Goal: Task Accomplishment & Management: Use online tool/utility

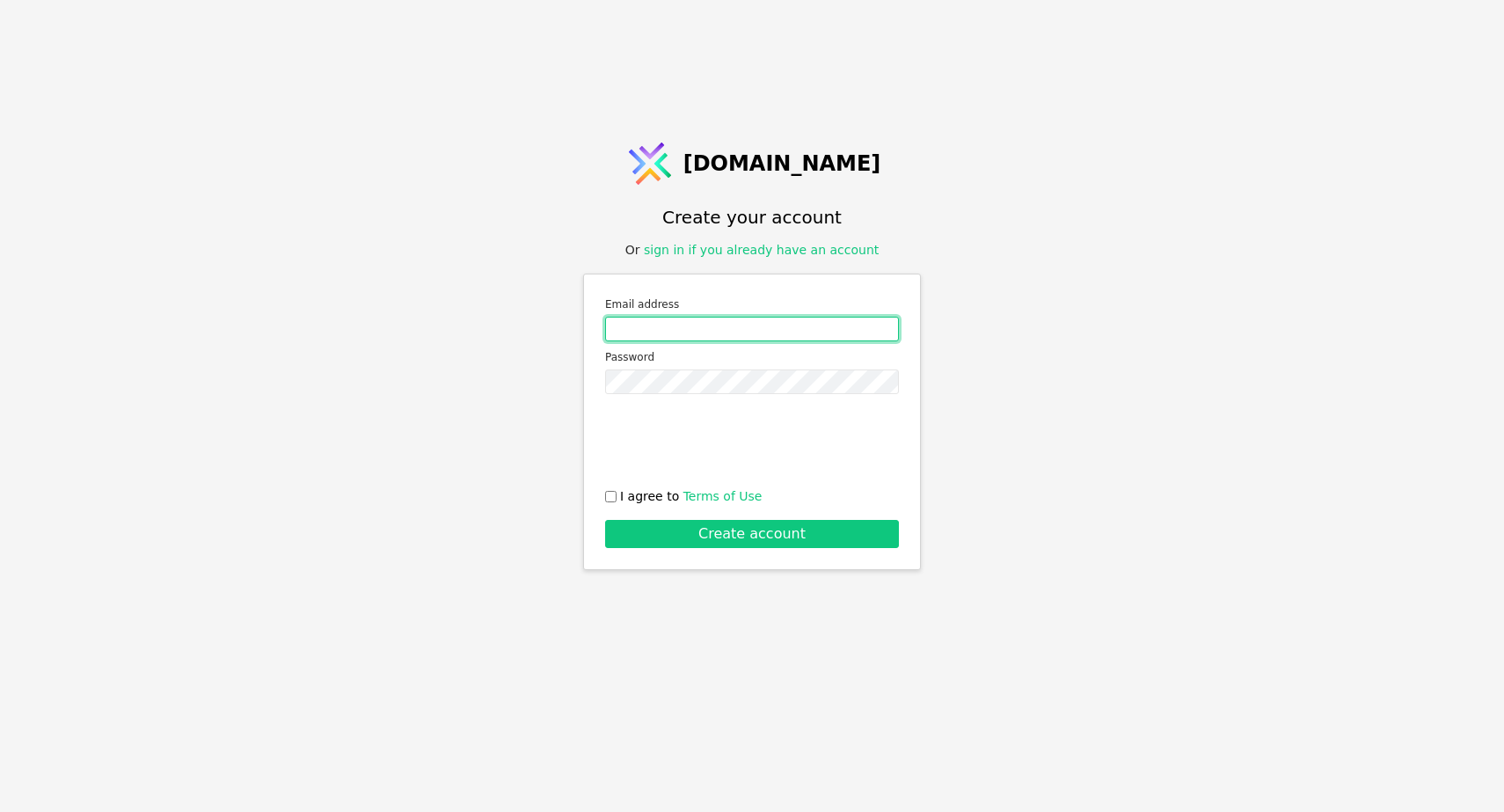
click at [704, 334] on input "Email address" at bounding box center [752, 329] width 294 height 25
click at [760, 281] on div "Email address Password I agree to Terms of Use Create account" at bounding box center [752, 422] width 338 height 297
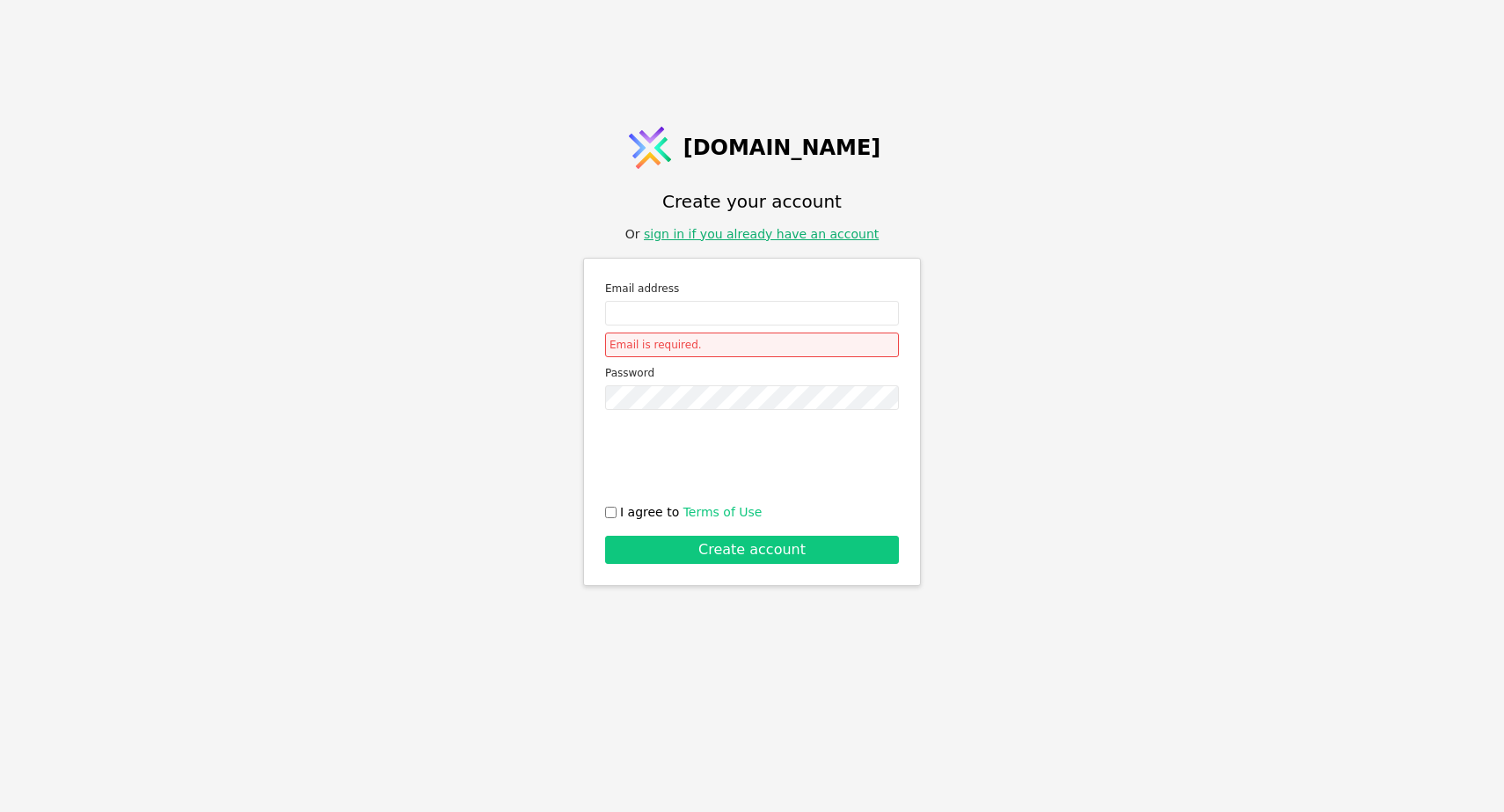
click at [784, 236] on link "sign in if you already have an account" at bounding box center [761, 234] width 235 height 14
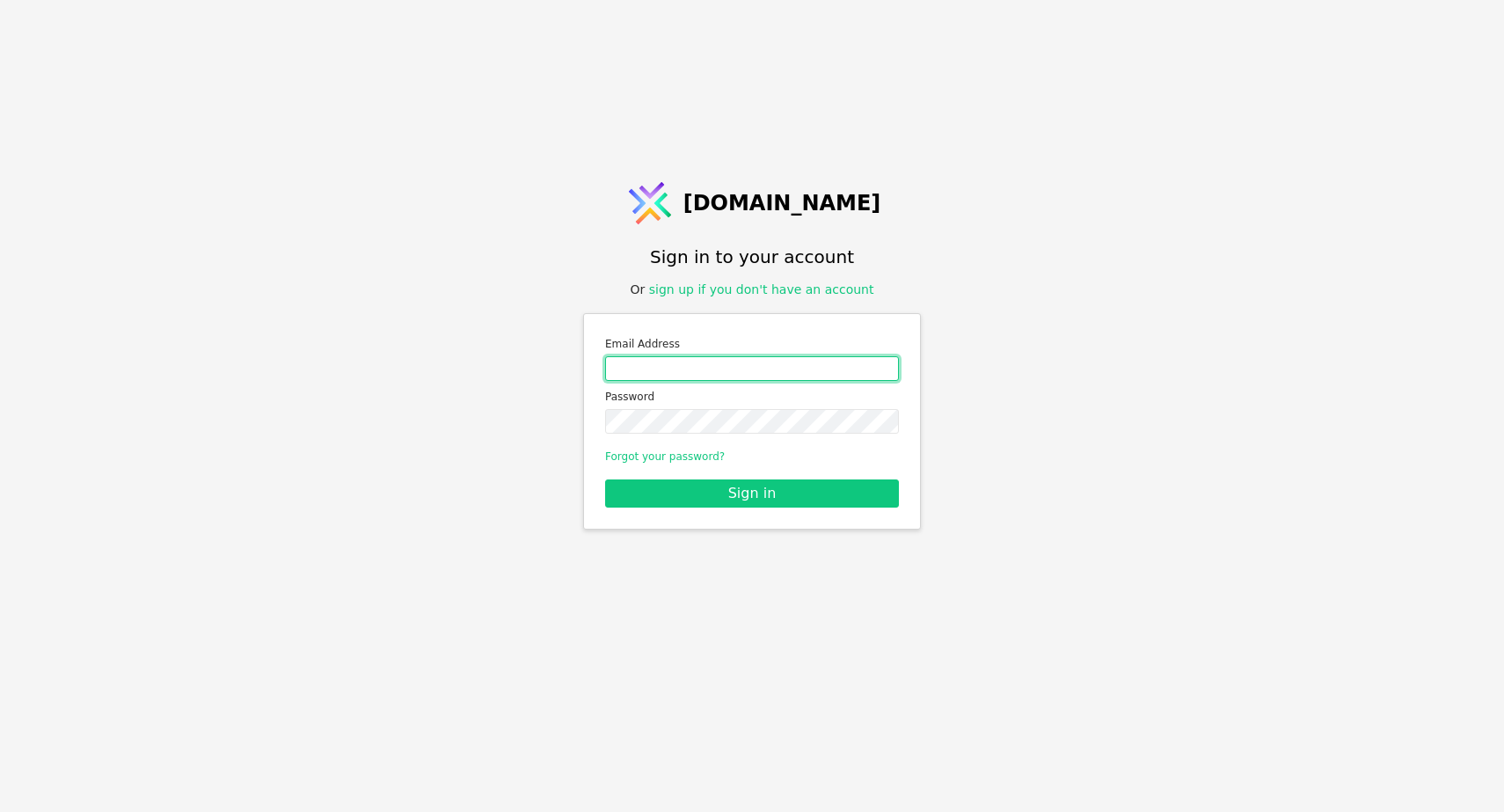
type input "[EMAIL_ADDRESS][DOMAIN_NAME]"
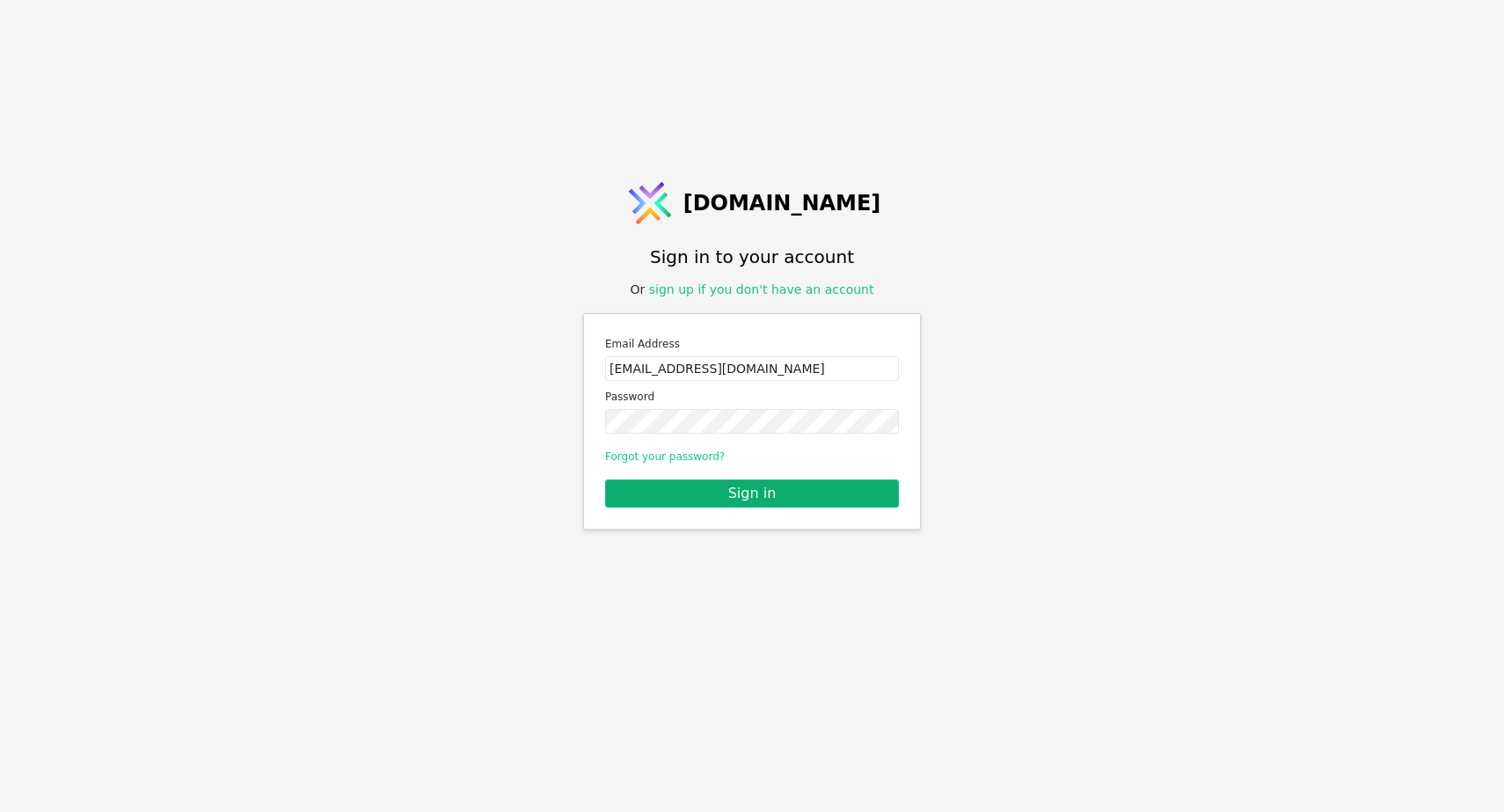
click at [775, 498] on button "Sign in" at bounding box center [752, 494] width 294 height 28
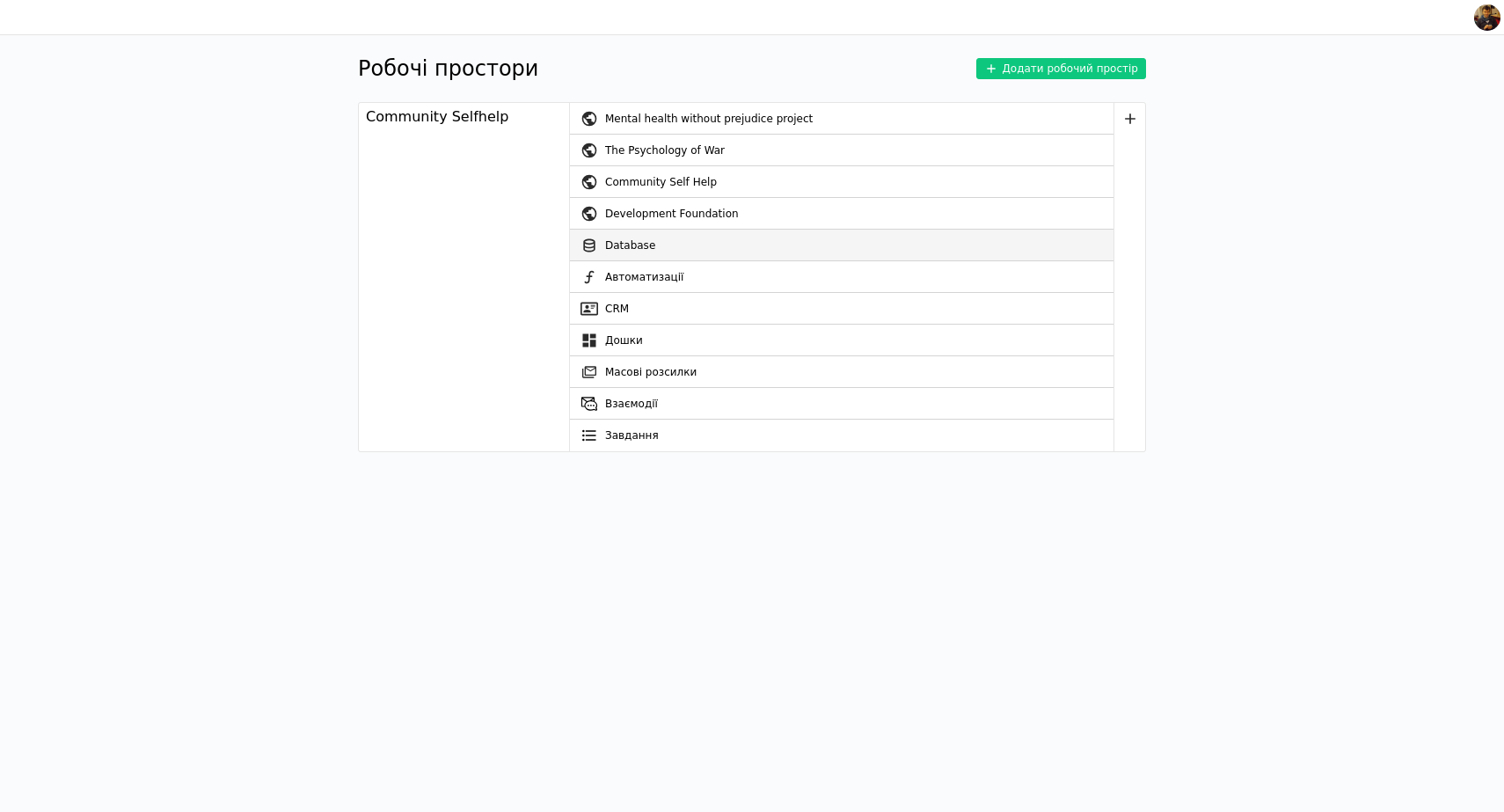
click at [664, 246] on link "Database" at bounding box center [842, 245] width 544 height 32
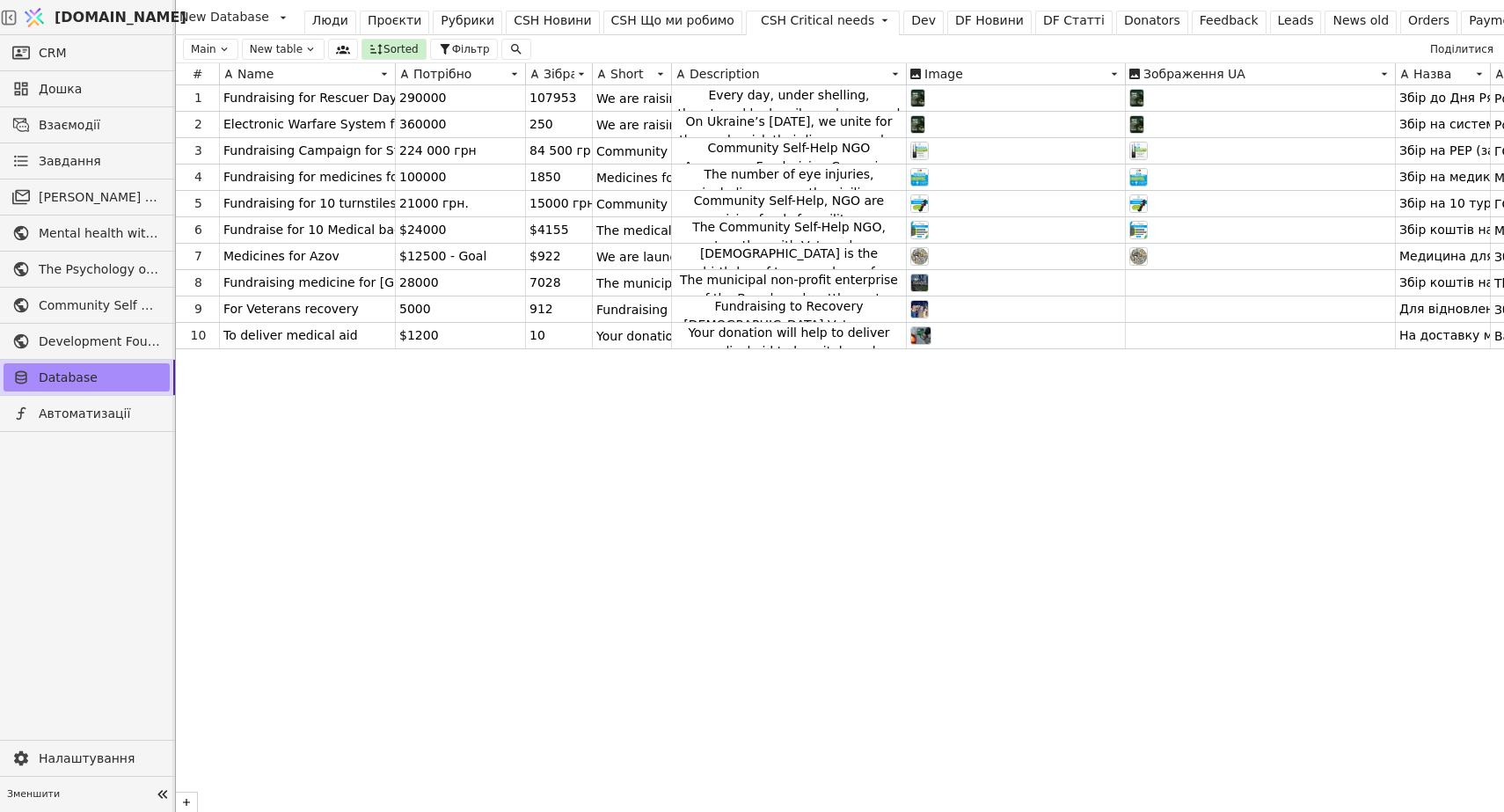
click at [785, 18] on div "CSH Critical needs" at bounding box center [818, 20] width 114 height 19
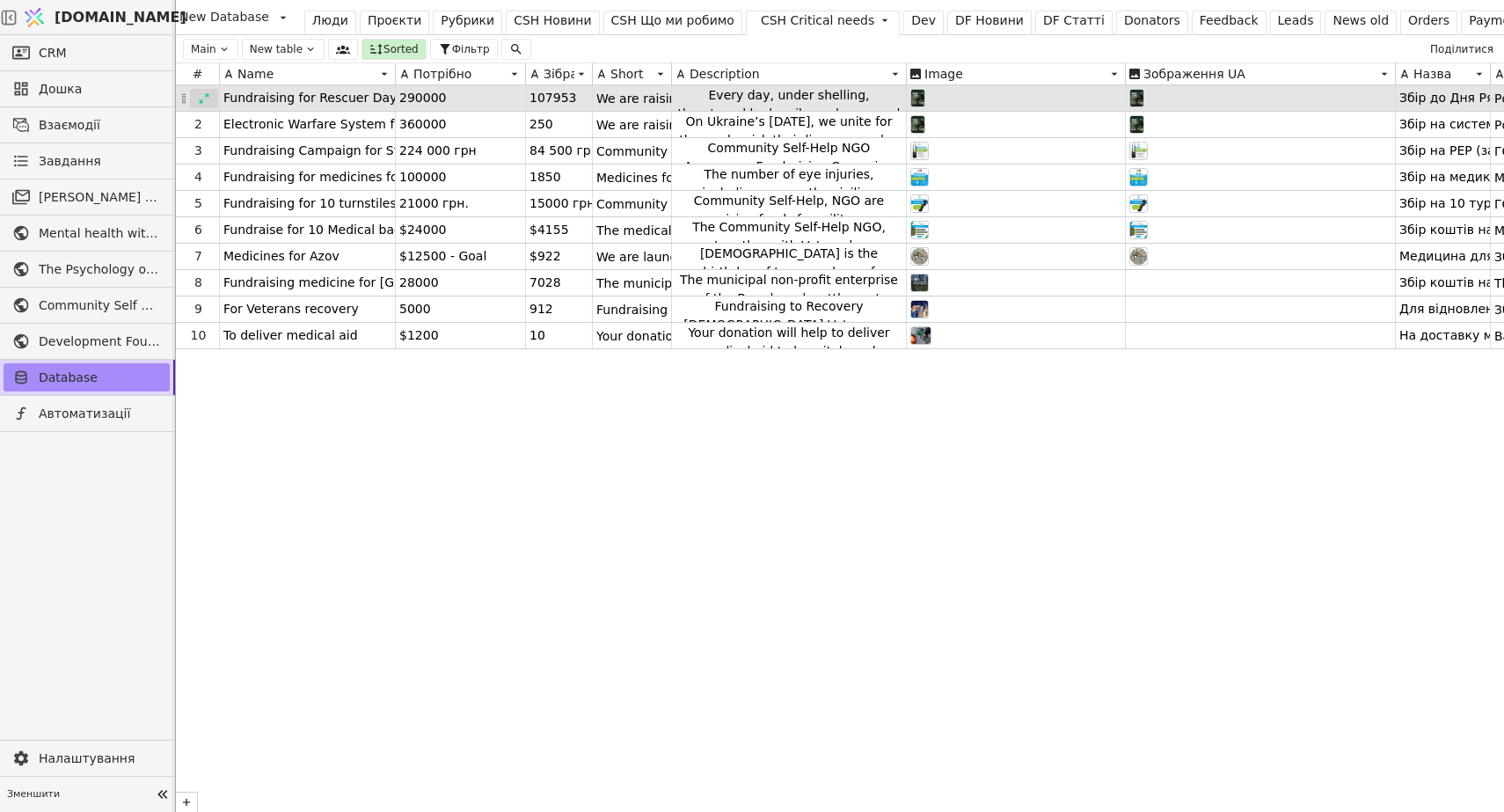
click at [208, 100] on icon at bounding box center [204, 99] width 12 height 12
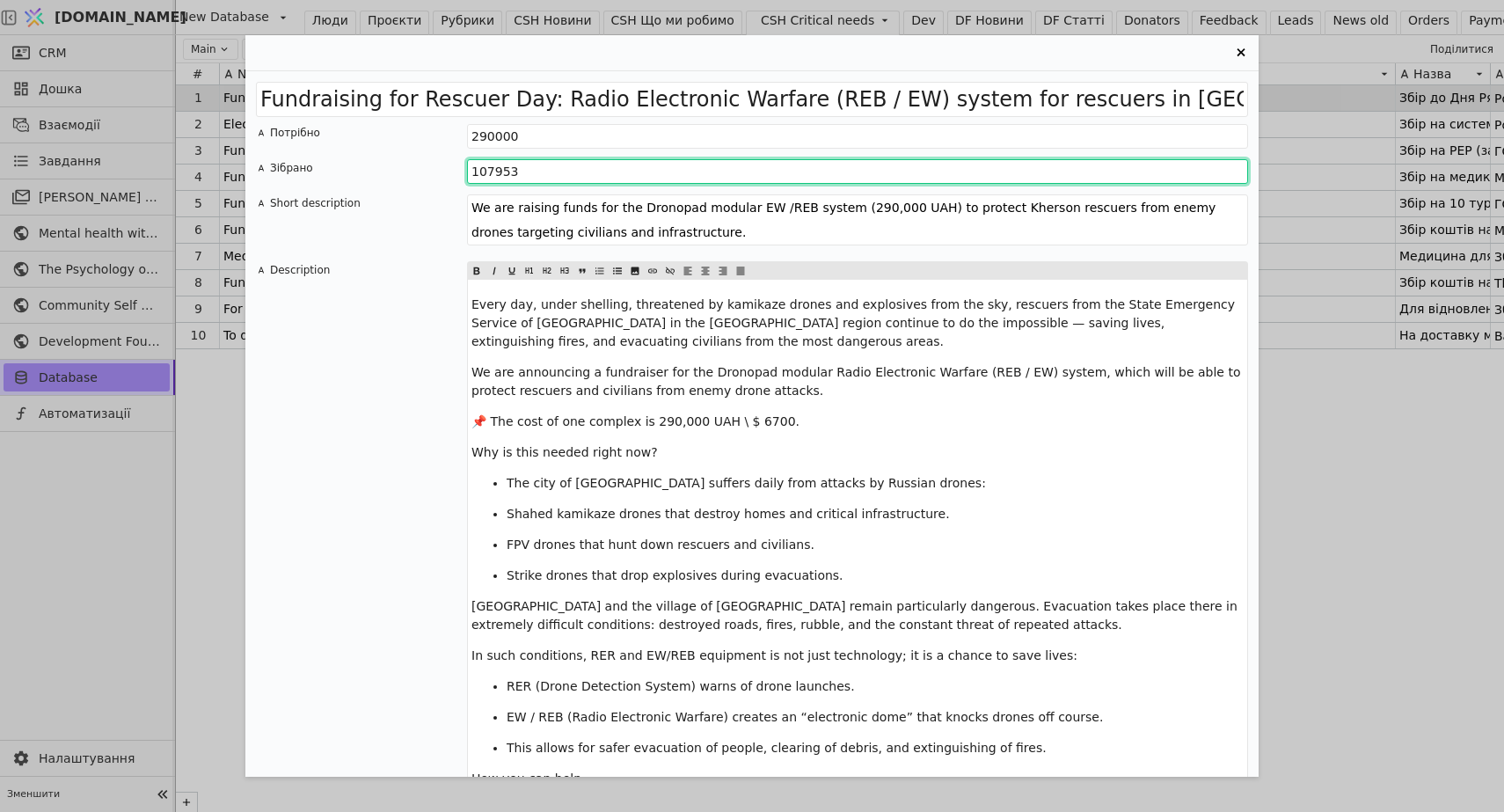
drag, startPoint x: 526, startPoint y: 165, endPoint x: 450, endPoint y: 165, distance: 76.0
click at [450, 165] on div "Зібрано 107953" at bounding box center [752, 171] width 992 height 25
type input "134531"
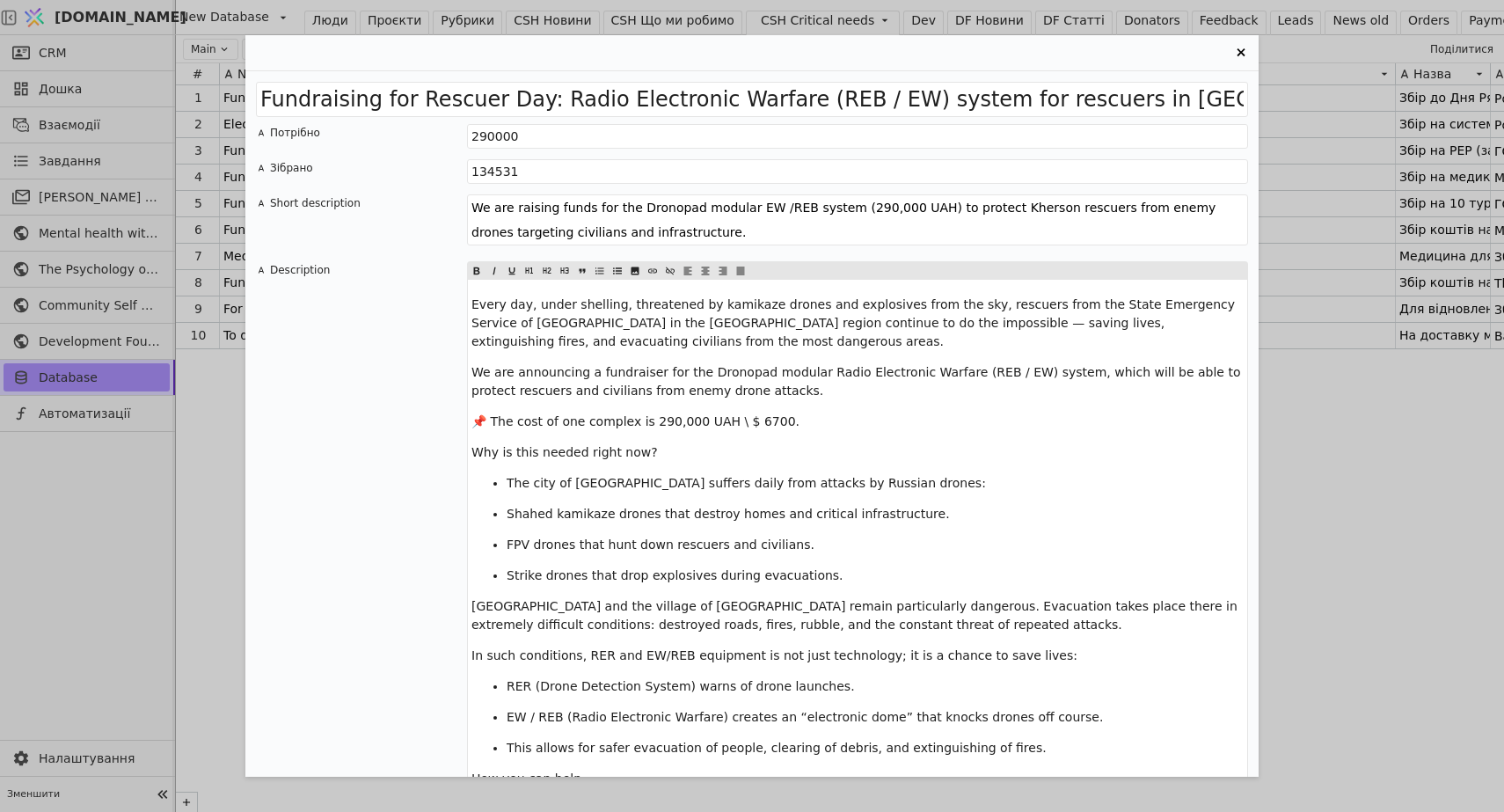
click at [180, 596] on div "Fundraising for Rescuer Day: Radio Electronic Warfare (REB / EW) system for res…" at bounding box center [752, 406] width 1504 height 812
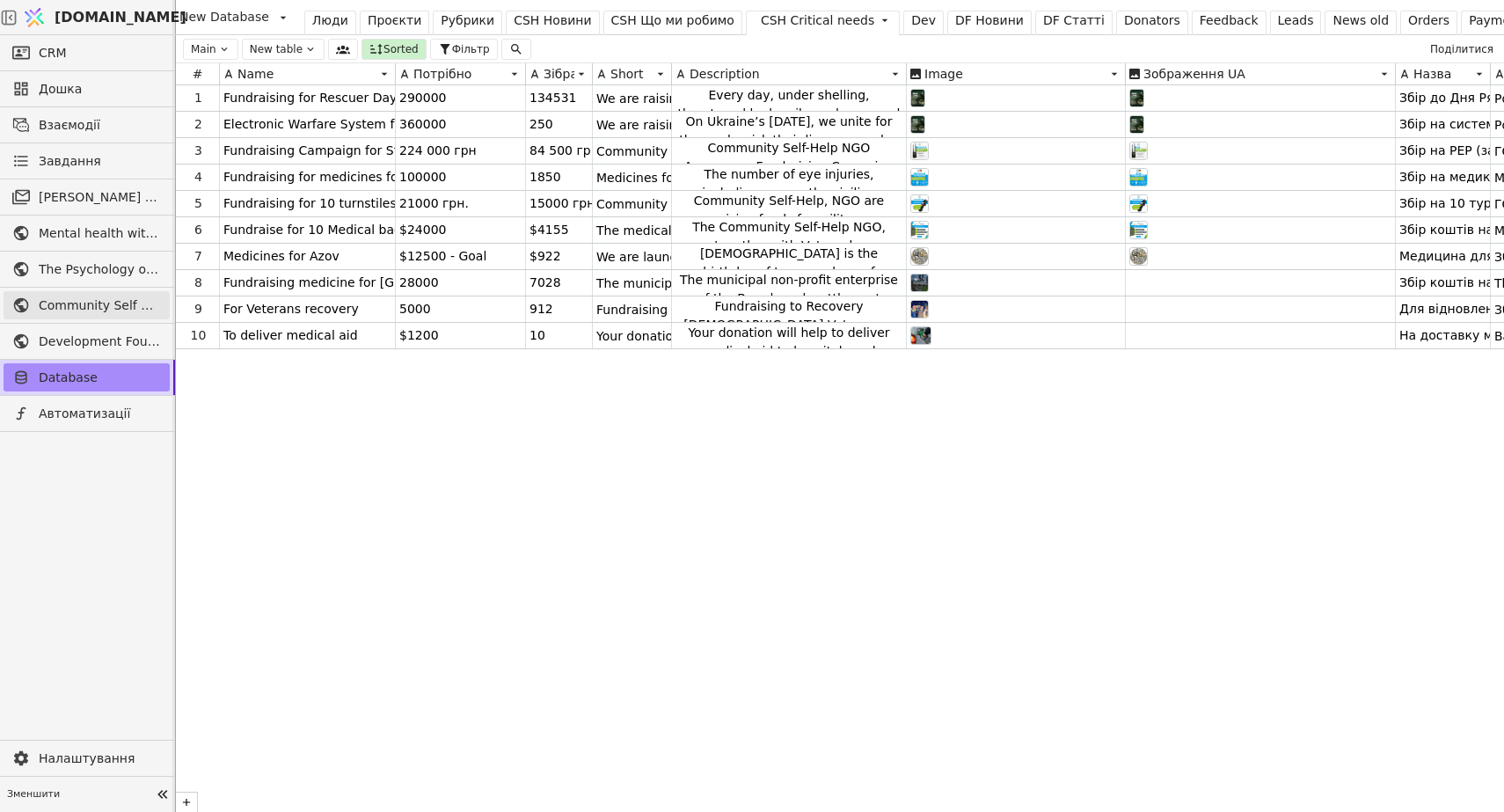
click at [59, 303] on span "Community Self Help" at bounding box center [100, 306] width 123 height 19
